Goal: Use online tool/utility: Utilize a website feature to perform a specific function

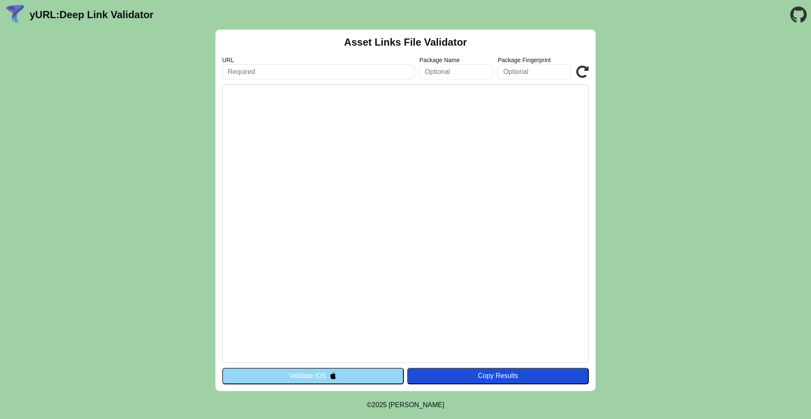
click at [464, 71] on input "text" at bounding box center [457, 71] width 74 height 15
drag, startPoint x: 331, startPoint y: 374, endPoint x: 286, endPoint y: 332, distance: 61.9
click at [286, 332] on pre at bounding box center [405, 224] width 367 height 278
click at [584, 71] on icon at bounding box center [582, 72] width 13 height 13
click at [318, 76] on input "text" at bounding box center [318, 71] width 192 height 15
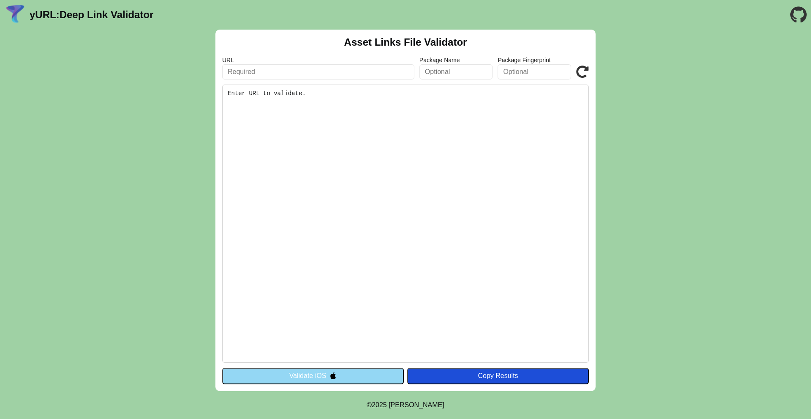
click at [231, 70] on input "text" at bounding box center [318, 71] width 192 height 15
paste input "oodlins.page.link"
type input "oodlins.page.link"
click at [294, 380] on button "Validate iOS" at bounding box center [313, 376] width 182 height 16
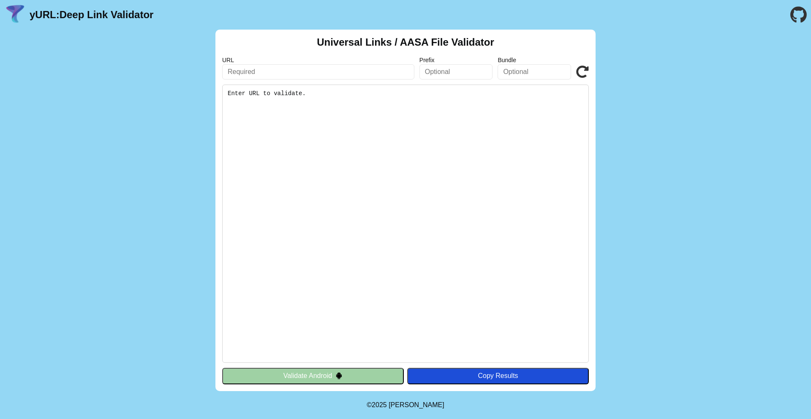
click at [266, 67] on input "text" at bounding box center [318, 71] width 192 height 15
paste input "oodlins.page.link"
type input "oodlins.page.link"
click at [298, 370] on button "Validate Android" at bounding box center [313, 376] width 182 height 16
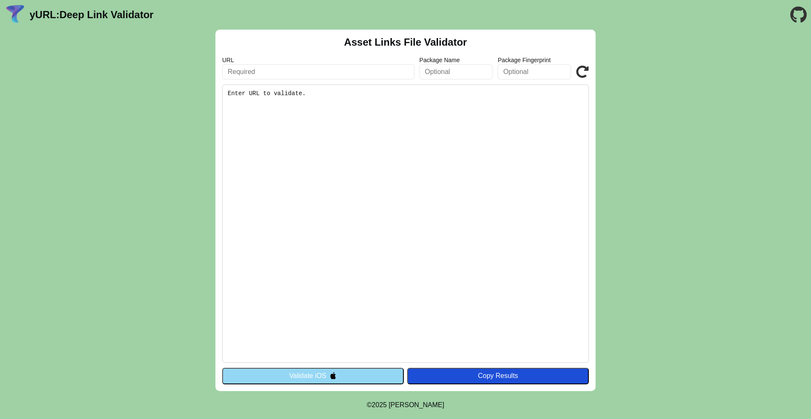
click at [278, 72] on input "text" at bounding box center [318, 71] width 192 height 15
paste input "squincy.page.link"
type input "squincy.page.link"
click at [285, 377] on button "Validate iOS" at bounding box center [313, 376] width 182 height 16
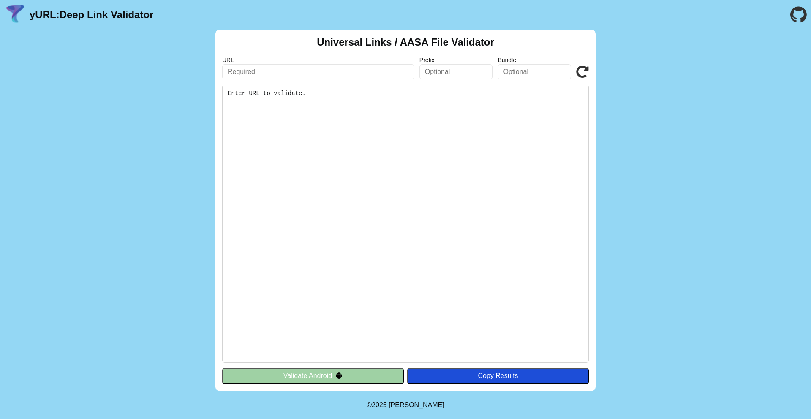
click at [306, 66] on input "text" at bounding box center [318, 71] width 192 height 15
paste input "squincy.page.link"
type input "squincy.page.link"
click at [311, 369] on button "Validate Android" at bounding box center [313, 376] width 182 height 16
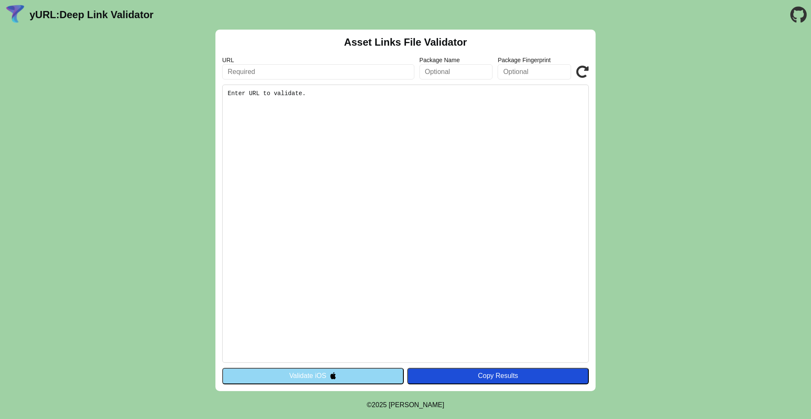
click at [289, 73] on input "text" at bounding box center [318, 71] width 192 height 15
paste input "oodlins.com"
type input "oodlins.com"
click at [287, 381] on button "Validate iOS" at bounding box center [313, 376] width 182 height 16
click at [262, 72] on input "text" at bounding box center [318, 71] width 192 height 15
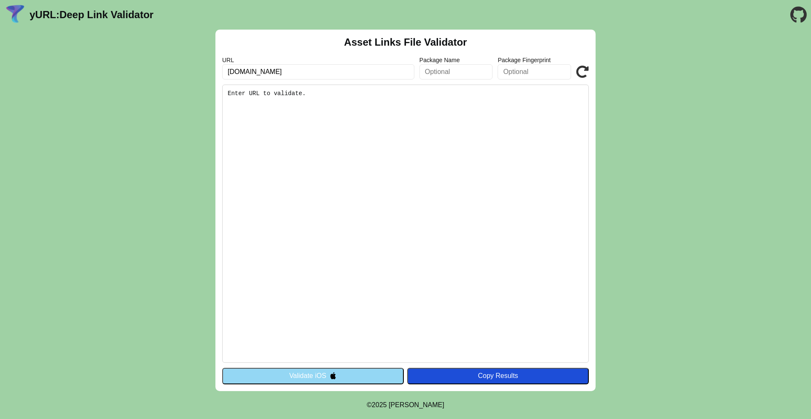
type input "[DOMAIN_NAME]"
click at [275, 377] on button "Validate iOS" at bounding box center [313, 376] width 182 height 16
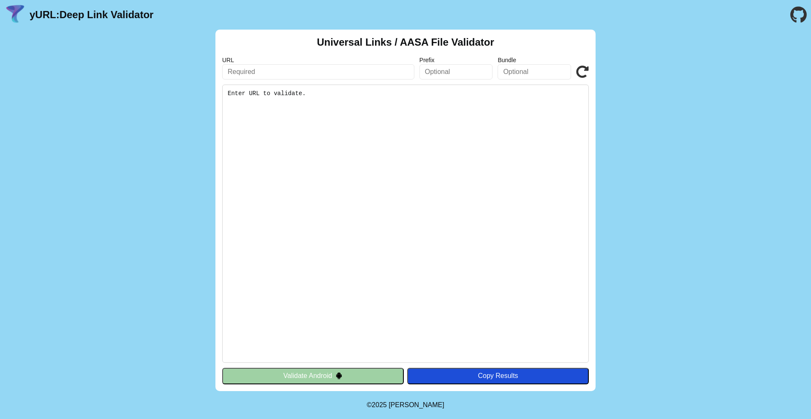
click at [253, 74] on input "text" at bounding box center [318, 71] width 192 height 15
paste input "chatgpt.com"
type input "chatgpt.com"
click at [249, 378] on button "Validate Android" at bounding box center [313, 376] width 182 height 16
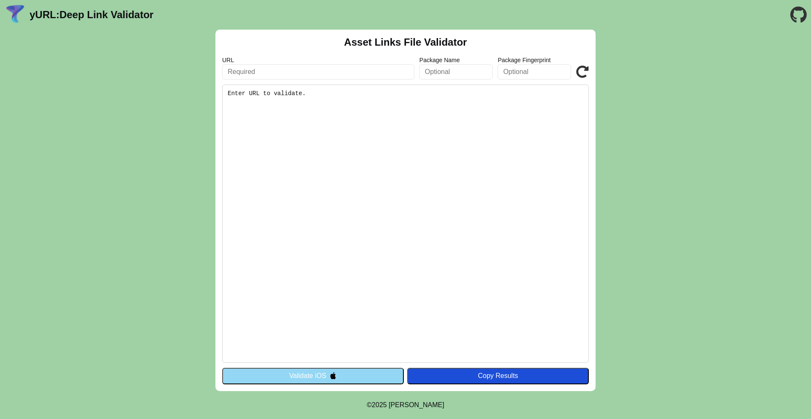
click at [273, 75] on input "text" at bounding box center [318, 71] width 192 height 15
click at [448, 76] on input "text" at bounding box center [457, 71] width 74 height 15
